Goal: Information Seeking & Learning: Learn about a topic

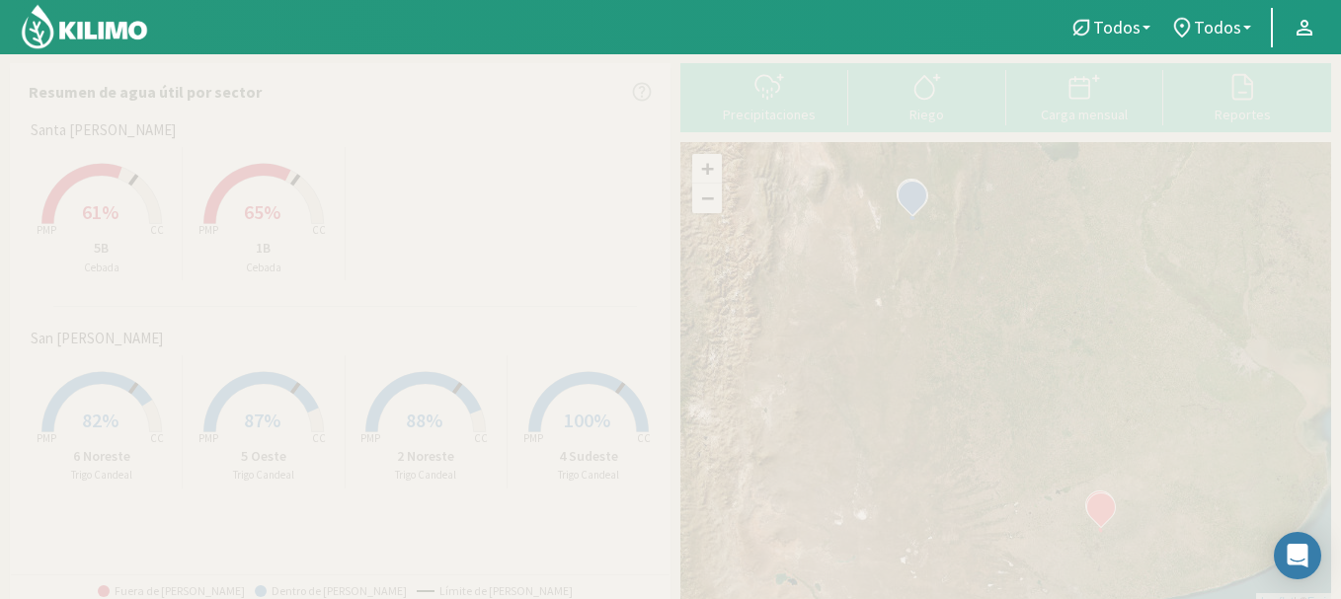
click at [113, 203] on span "61%" at bounding box center [100, 211] width 37 height 25
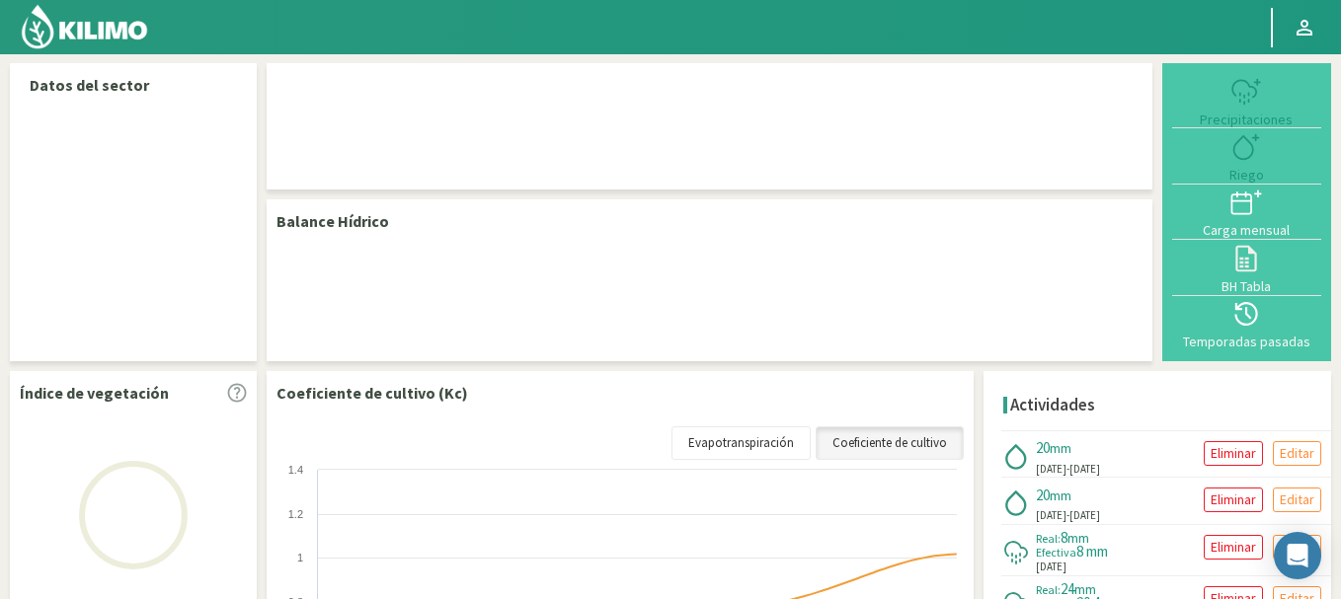
select select "1: Object"
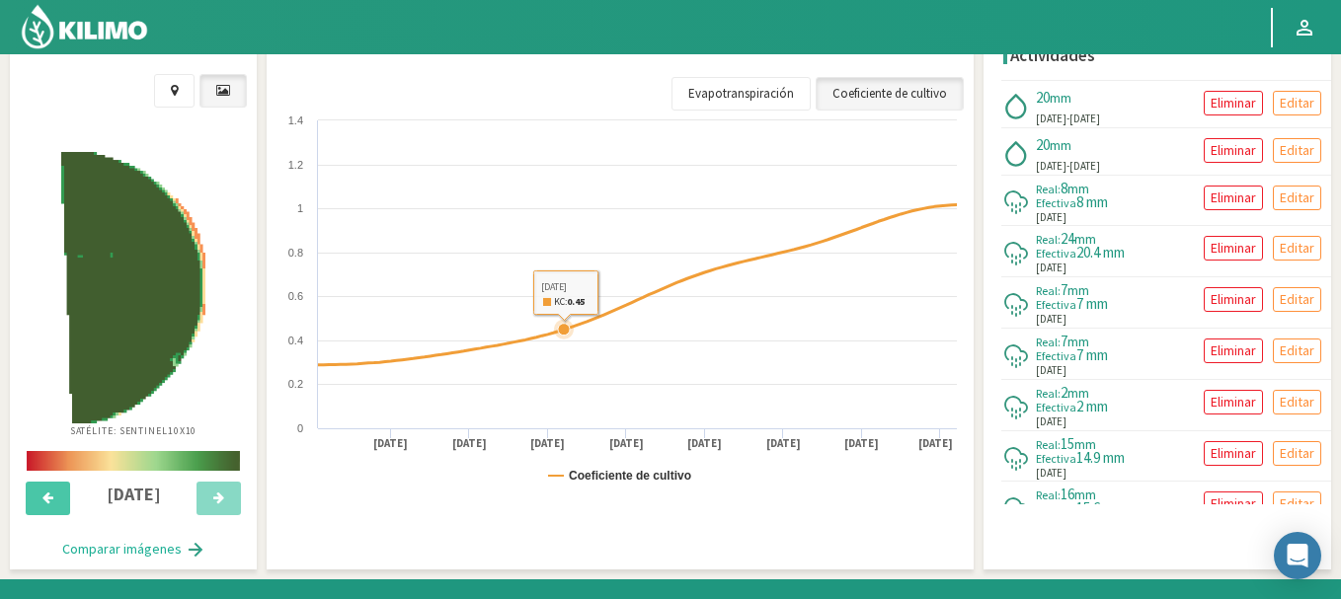
scroll to position [621, 0]
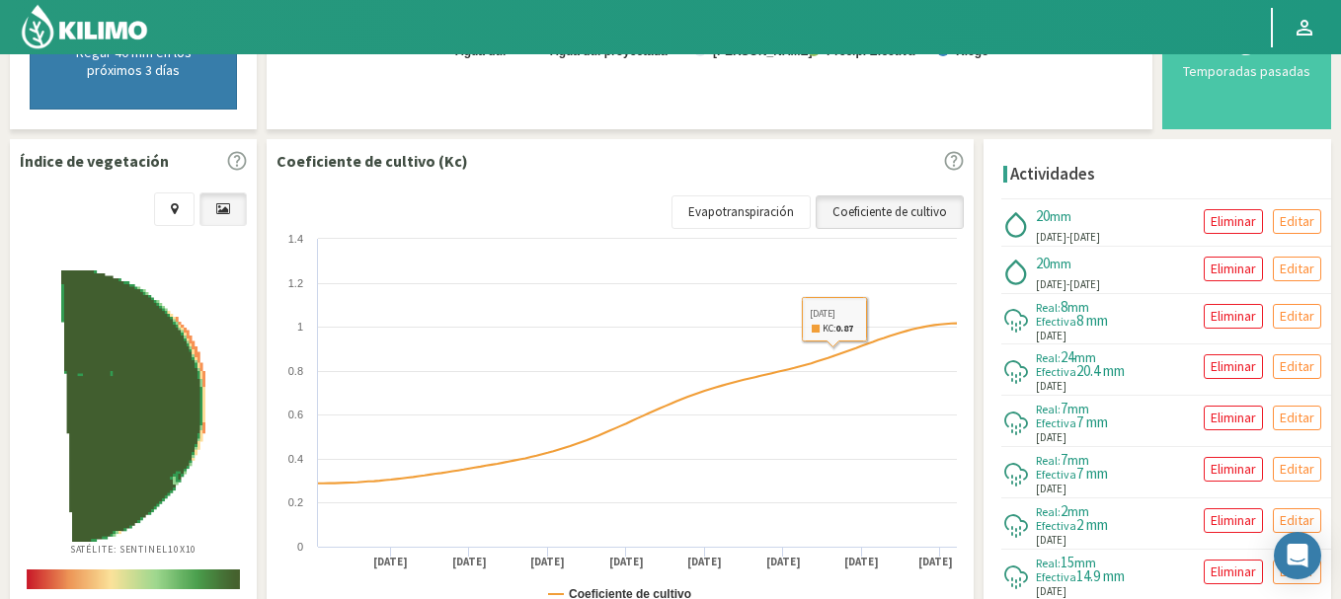
click at [846, 206] on link "Coeficiente de cultivo" at bounding box center [890, 212] width 148 height 34
click at [753, 209] on link "Evapotranspiración" at bounding box center [740, 212] width 139 height 34
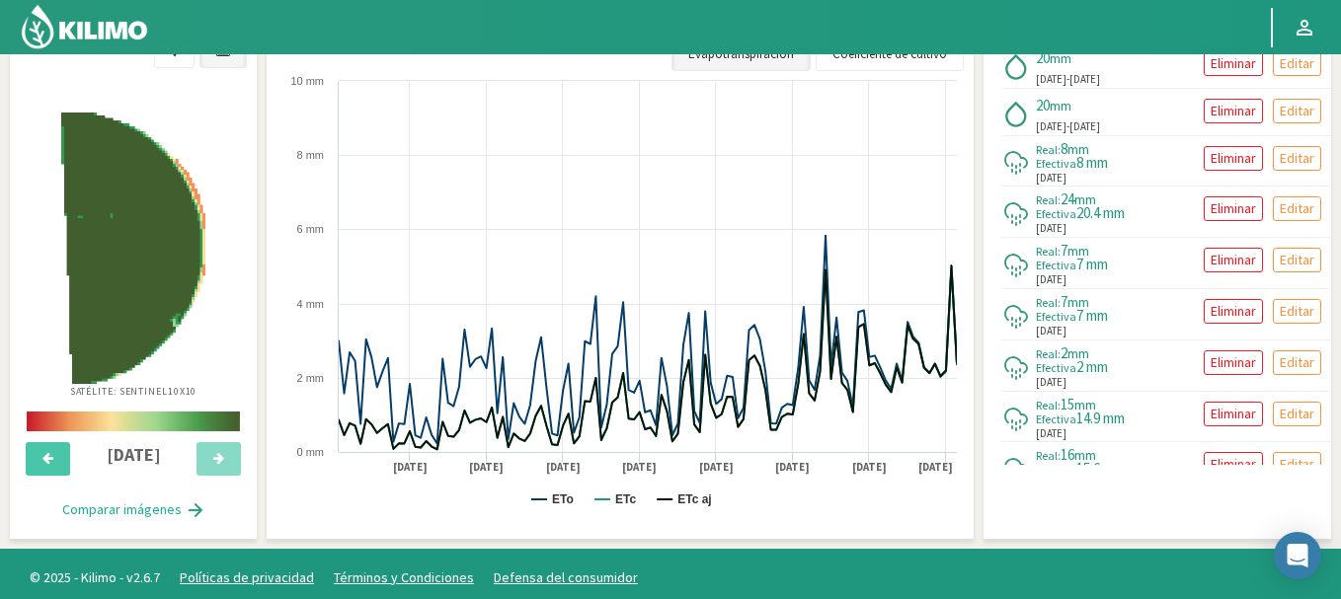
scroll to position [788, 0]
